Goal: Information Seeking & Learning: Find contact information

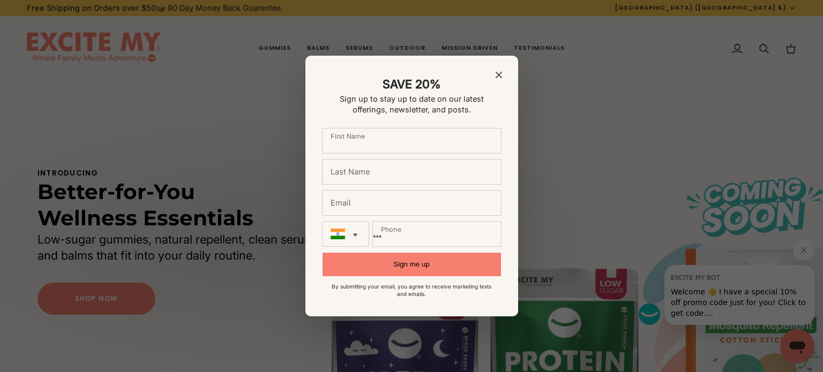
click at [496, 72] on icon "Close modal" at bounding box center [498, 75] width 6 height 6
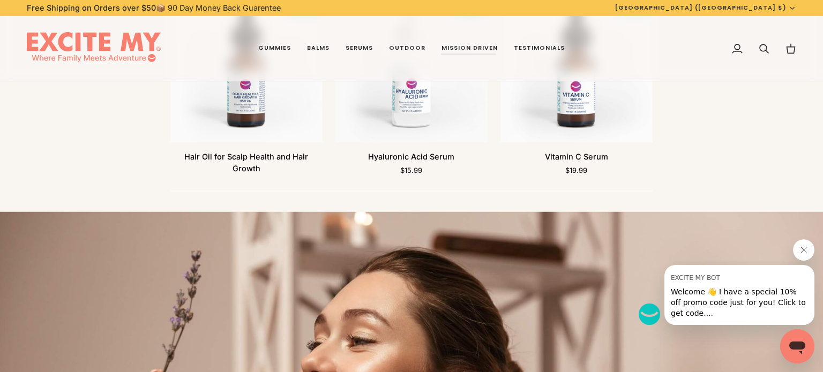
scroll to position [3738, 0]
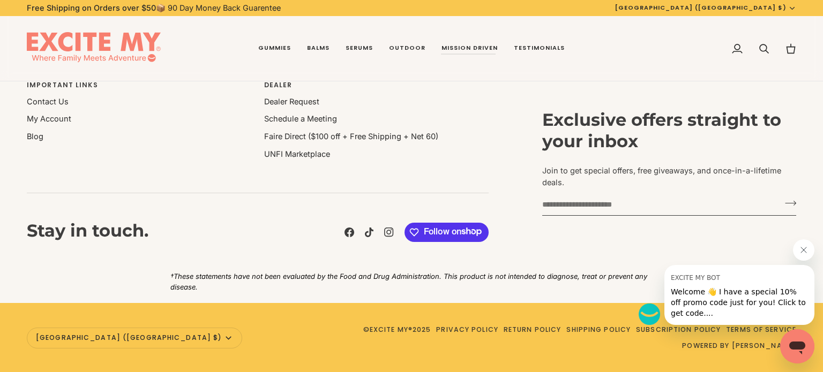
click at [805, 253] on icon "Close message from EXCITE MY BOT" at bounding box center [803, 250] width 9 height 9
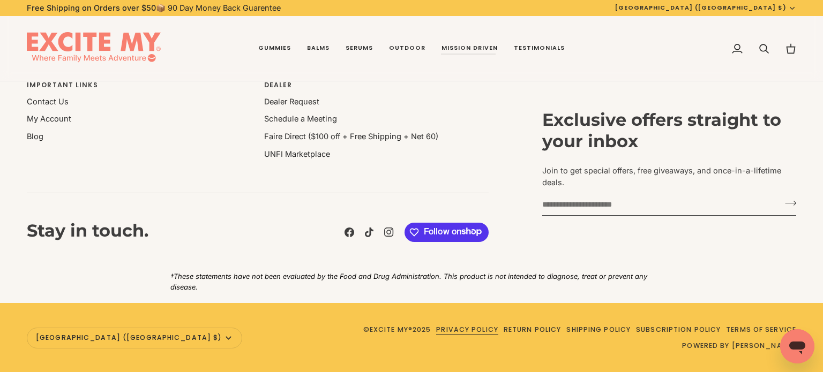
click at [436, 334] on link "Privacy Policy" at bounding box center [467, 329] width 62 height 9
click at [726, 333] on link "Terms of Service" at bounding box center [761, 329] width 70 height 9
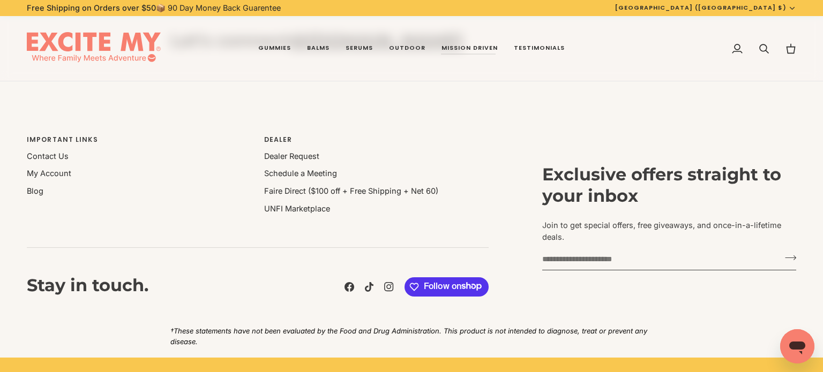
scroll to position [3681, 0]
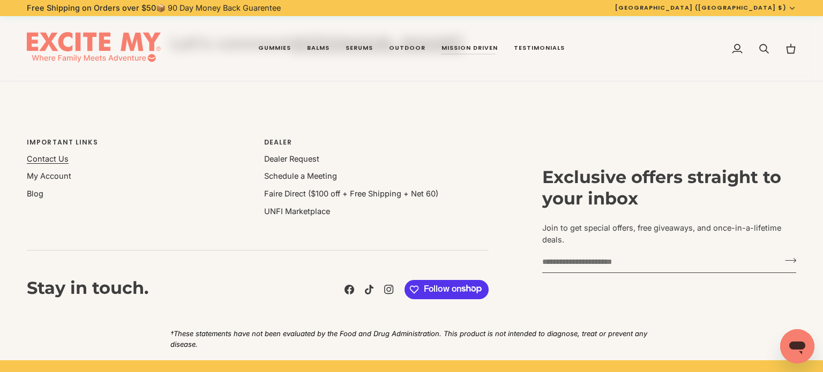
click at [44, 162] on link "Contact Us" at bounding box center [48, 158] width 42 height 9
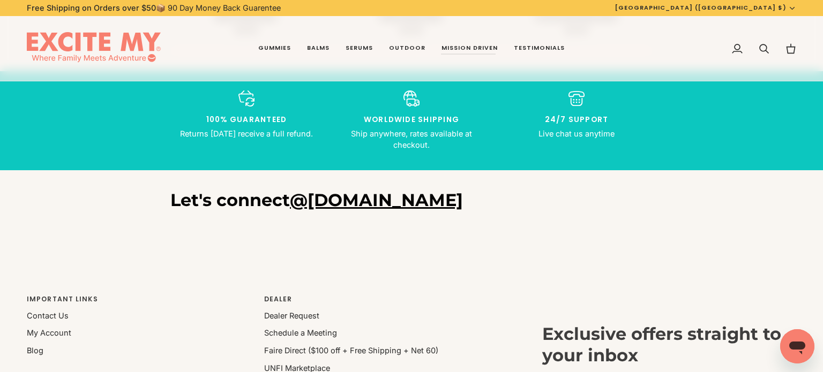
scroll to position [3519, 0]
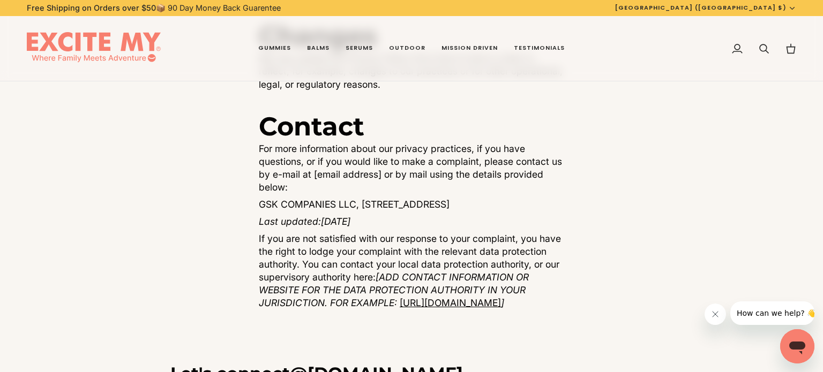
scroll to position [4895, 0]
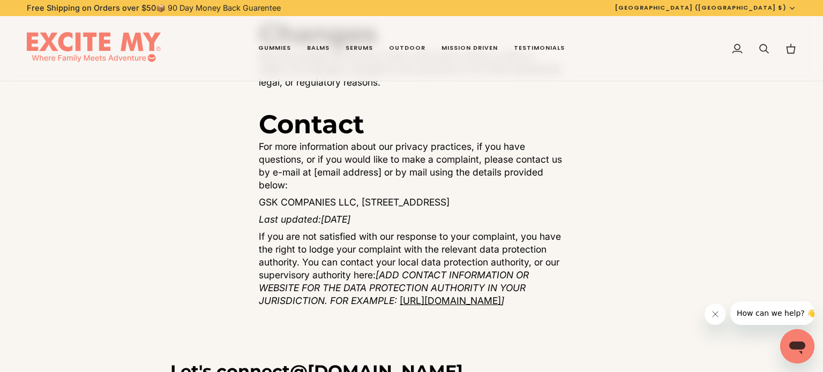
drag, startPoint x: 354, startPoint y: 211, endPoint x: 244, endPoint y: 211, distance: 110.4
drag, startPoint x: 262, startPoint y: 213, endPoint x: 294, endPoint y: 212, distance: 31.6
click at [294, 209] on p "GSK COMPANIES LLC, [STREET_ADDRESS]" at bounding box center [411, 202] width 305 height 13
drag, startPoint x: 353, startPoint y: 214, endPoint x: 286, endPoint y: 207, distance: 67.3
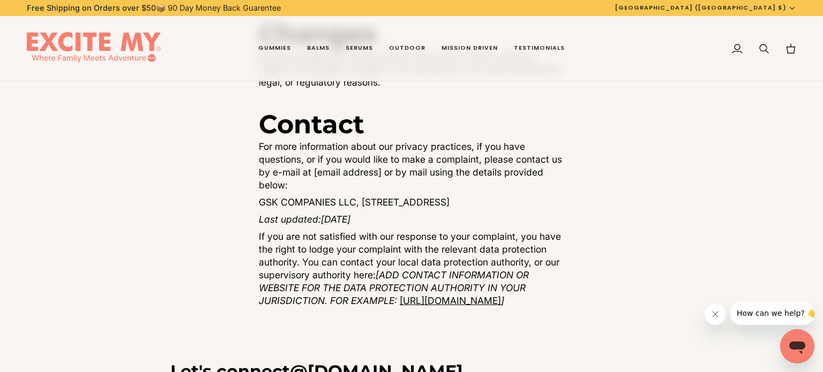
click at [286, 207] on p "GSK COMPANIES LLC, 1007 N Federal HWY, Suite 170, Fort Lauderdale FL 33304, Uni…" at bounding box center [411, 202] width 305 height 13
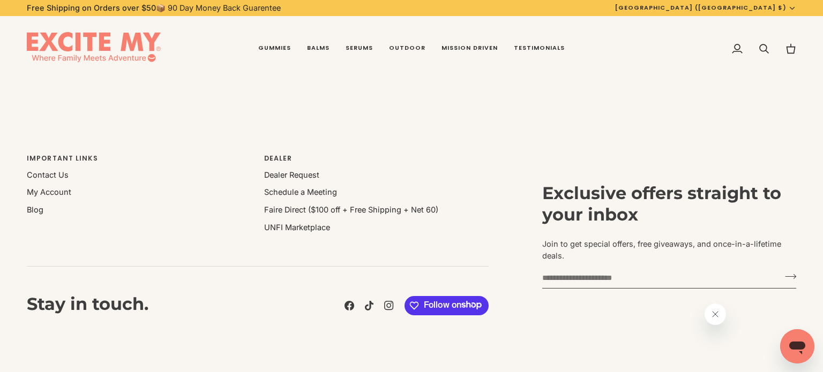
scroll to position [761, 0]
